Goal: Find specific page/section: Find specific page/section

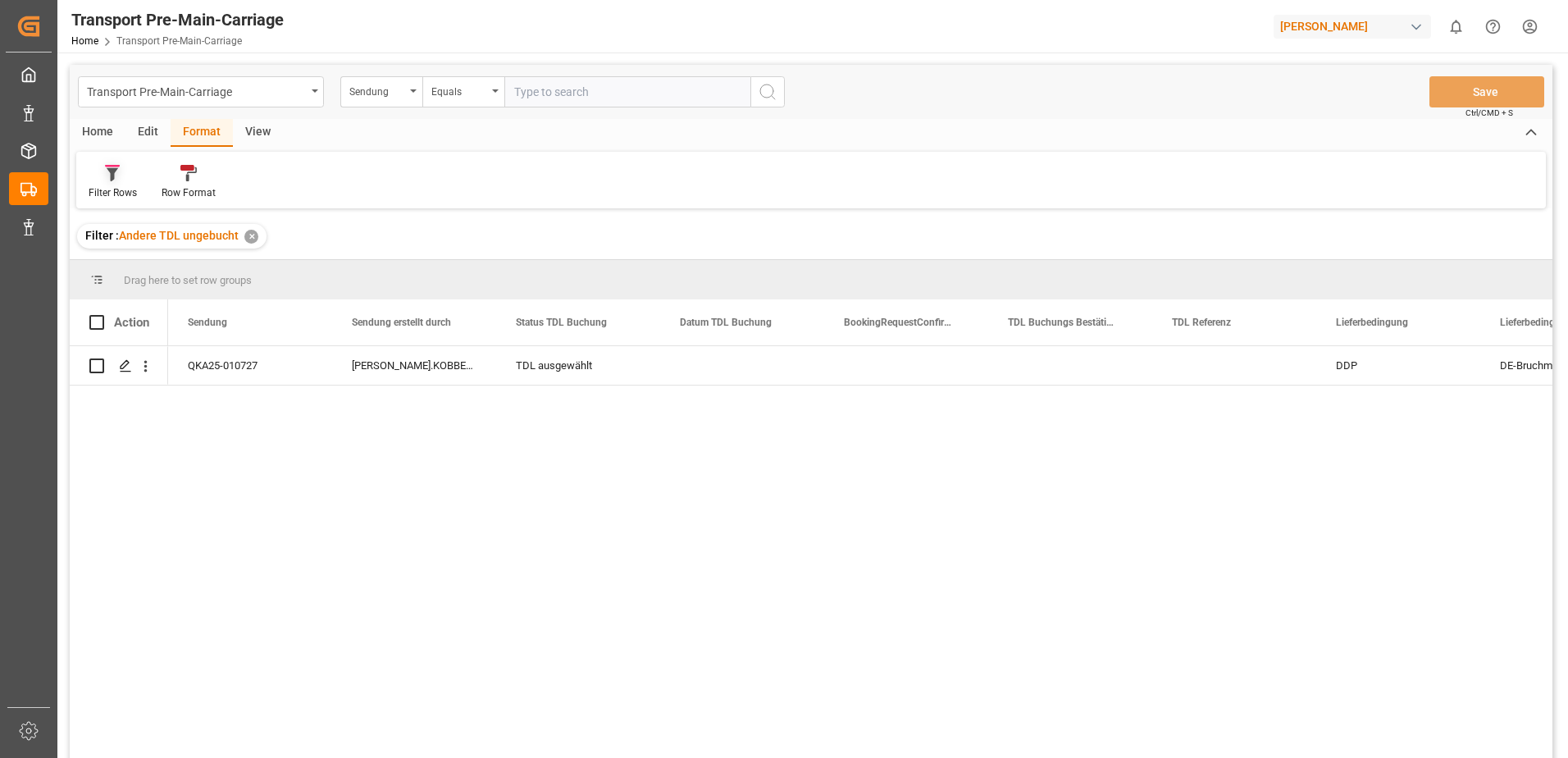
click at [105, 182] on div "Filter Rows" at bounding box center [112, 182] width 73 height 36
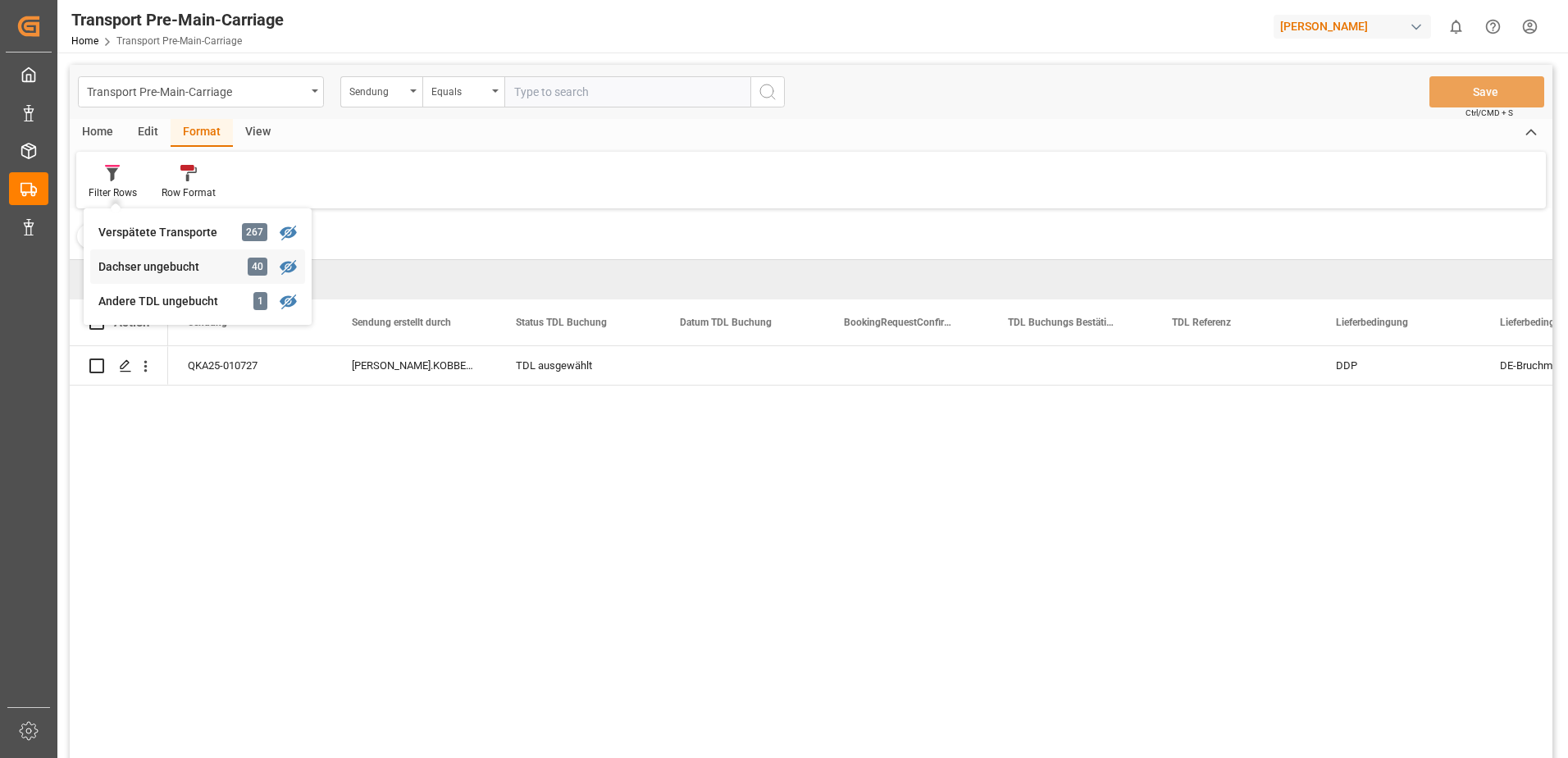
click at [147, 264] on div "Transport Pre-Main-Carriage Sendung Equals Save Ctrl/CMD + S Home Edit Format V…" at bounding box center [811, 432] width 1483 height 736
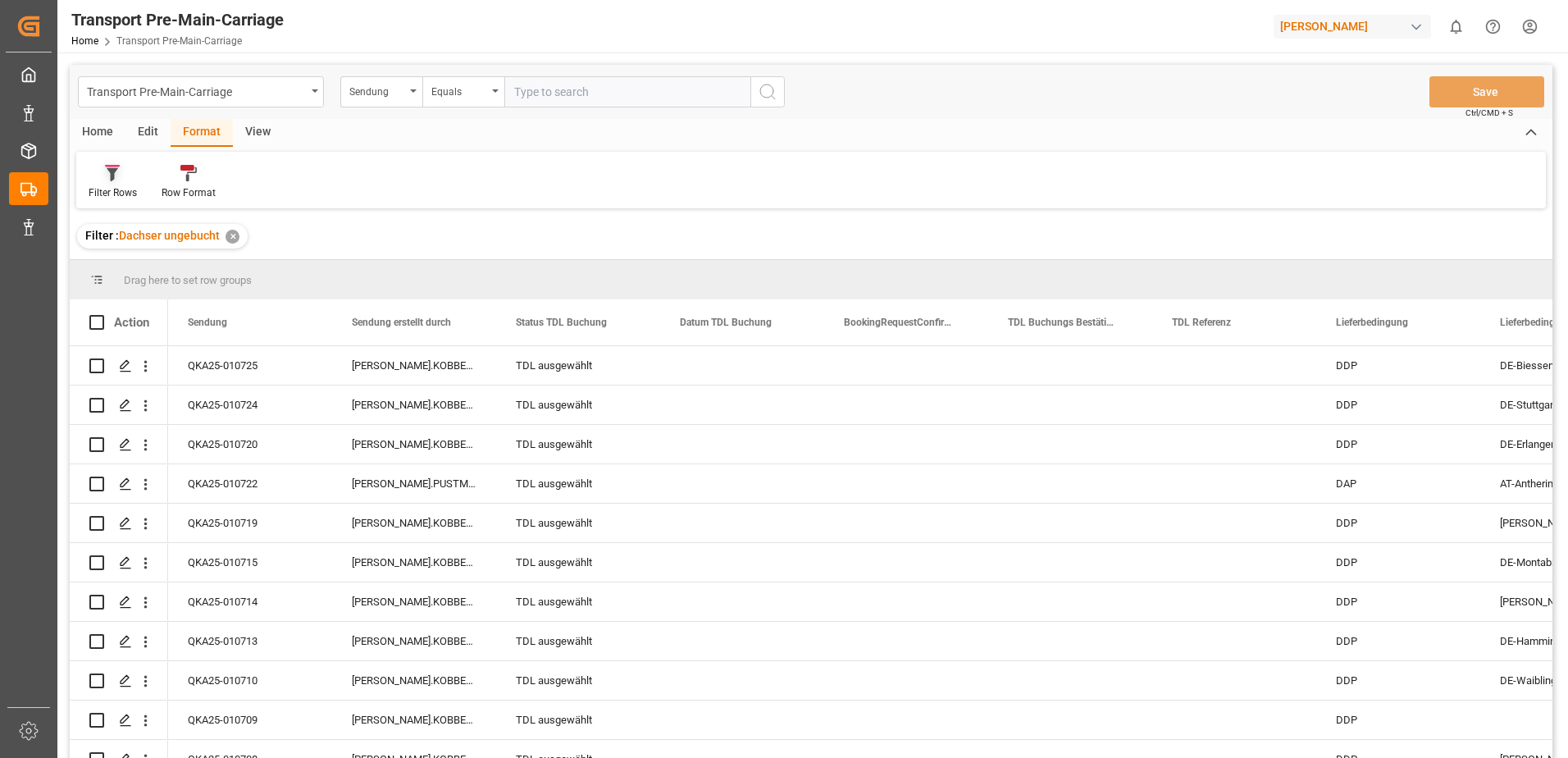
click at [110, 177] on icon at bounding box center [112, 172] width 15 height 16
click at [145, 296] on div "Transport Pre-Main-Carriage Sendung Equals Save Ctrl/CMD + S Home Edit Format V…" at bounding box center [811, 432] width 1483 height 736
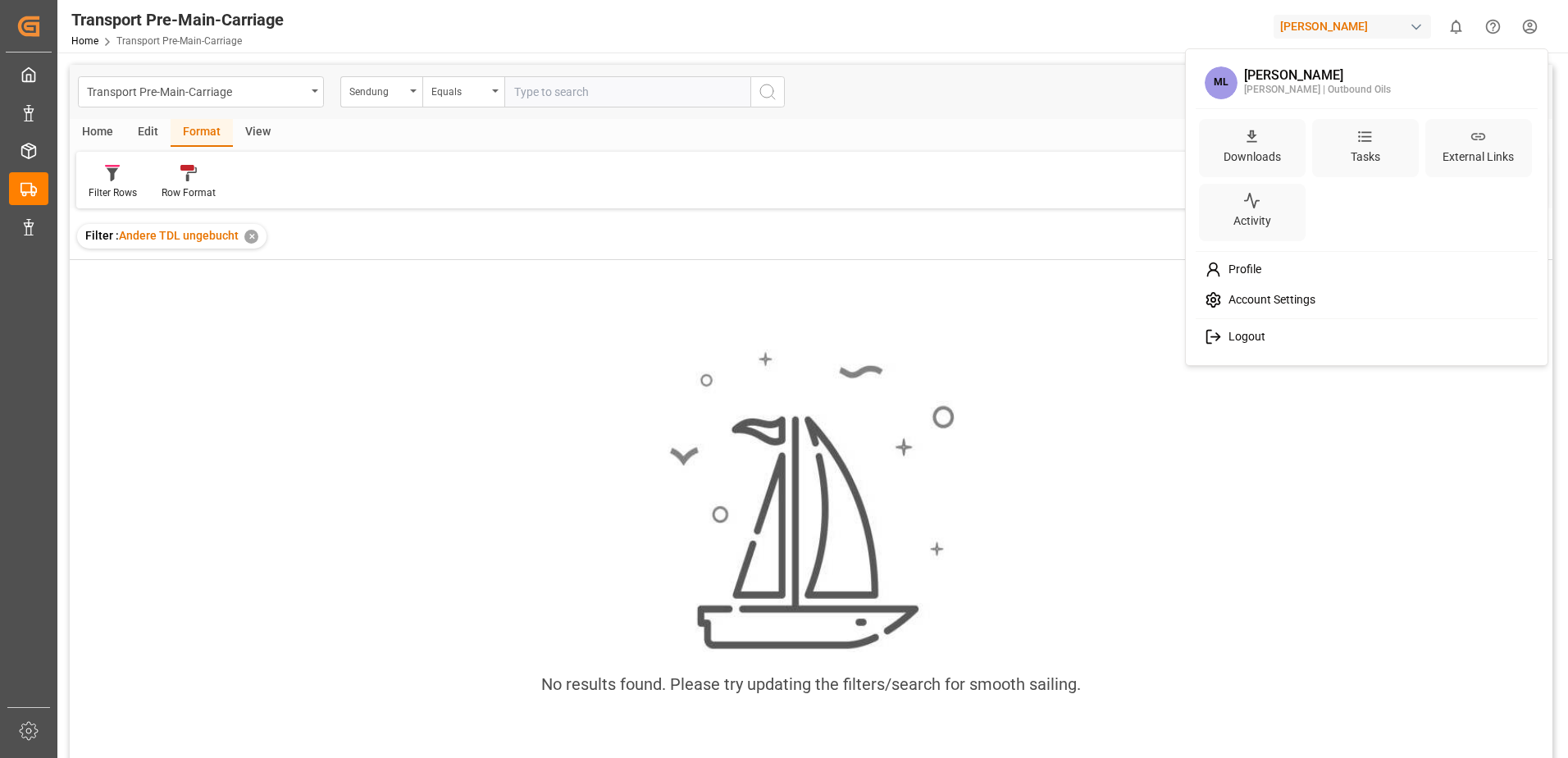
click at [1536, 31] on html "Created by potrace 1.15, written by [PERSON_NAME] [DATE]-[DATE] Created by potr…" at bounding box center [784, 379] width 1568 height 758
click at [1239, 338] on span "Logout" at bounding box center [1244, 337] width 44 height 15
